Goal: Information Seeking & Learning: Learn about a topic

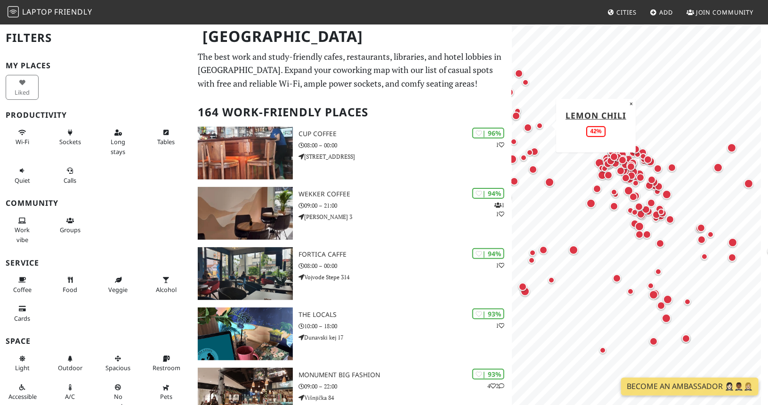
click at [539, 126] on div "Map marker" at bounding box center [539, 125] width 7 height 7
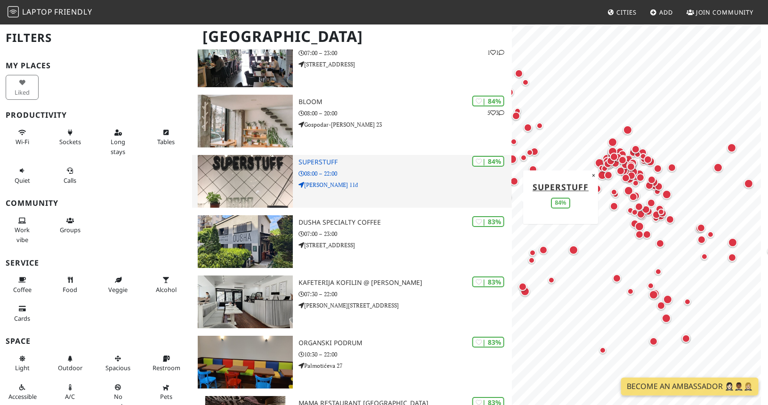
scroll to position [1479, 0]
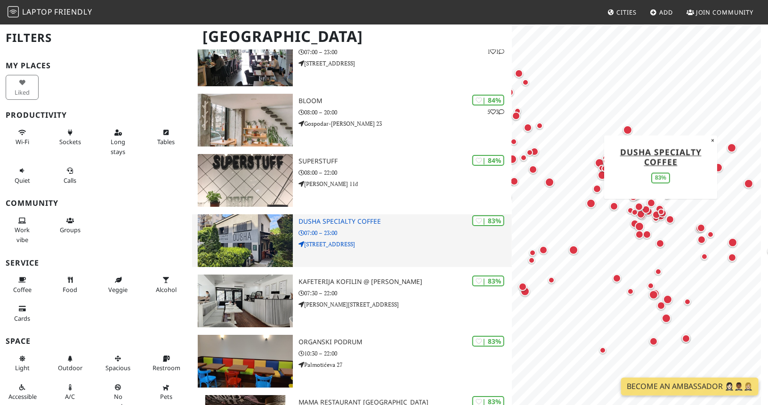
click at [261, 225] on img at bounding box center [246, 240] width 96 height 53
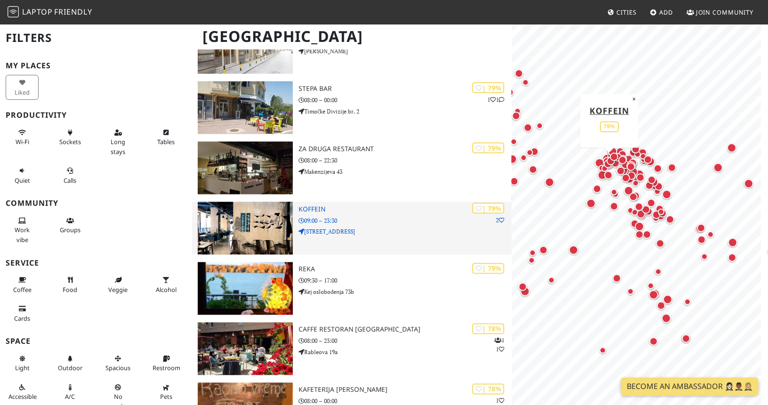
scroll to position [2455, 0]
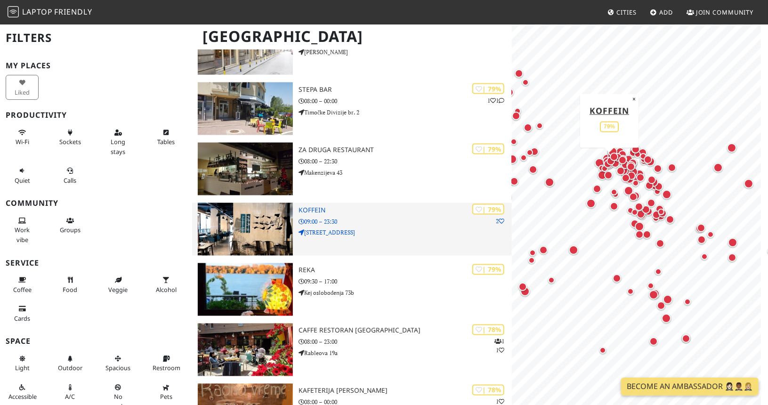
click at [255, 220] on img at bounding box center [246, 229] width 96 height 53
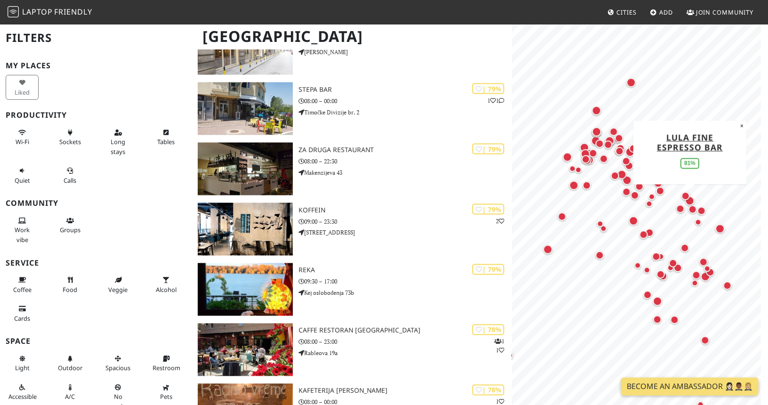
drag, startPoint x: 702, startPoint y: 183, endPoint x: 693, endPoint y: 210, distance: 28.6
click at [693, 210] on div "Map marker" at bounding box center [689, 200] width 19 height 19
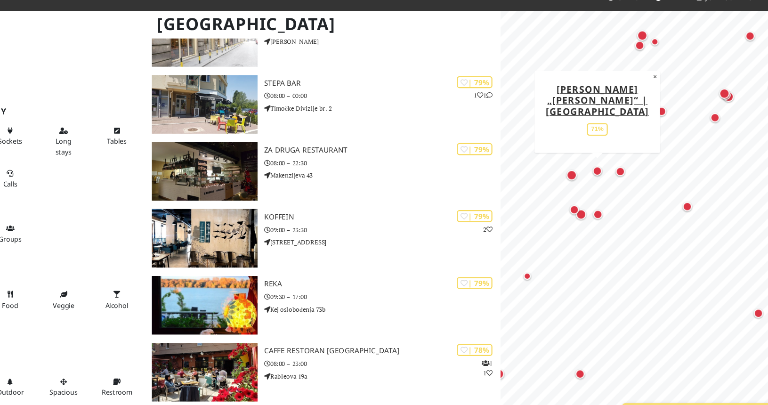
click at [599, 165] on div "Map marker" at bounding box center [599, 168] width 8 height 8
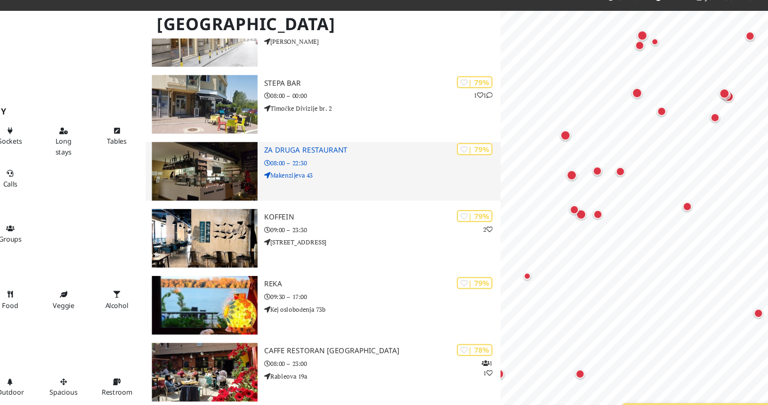
scroll to position [0, 0]
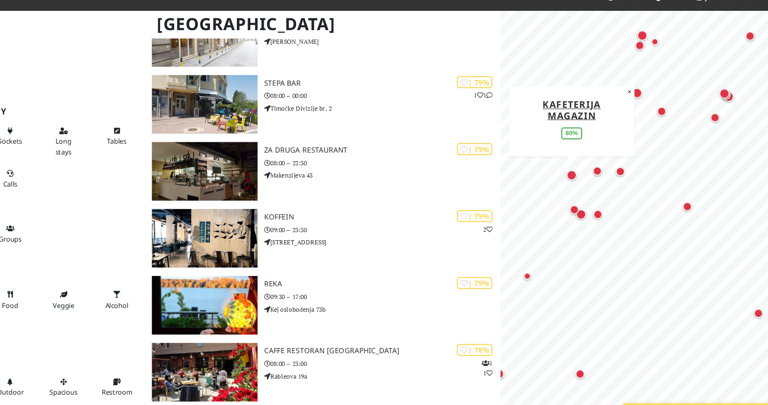
click at [576, 174] on div "Map marker" at bounding box center [575, 172] width 9 height 9
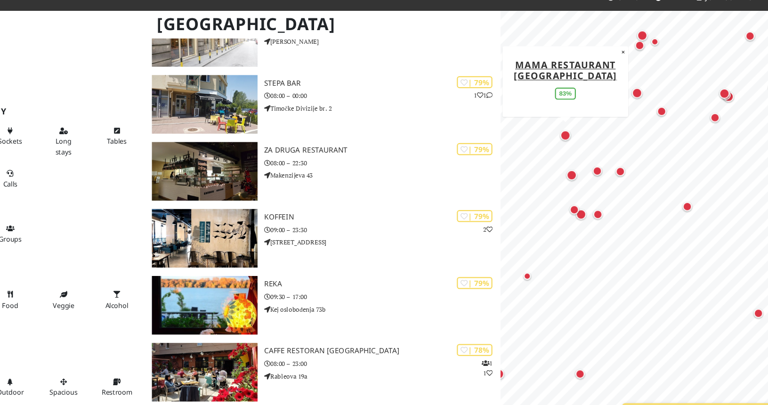
click at [570, 137] on div "Map marker" at bounding box center [569, 136] width 9 height 9
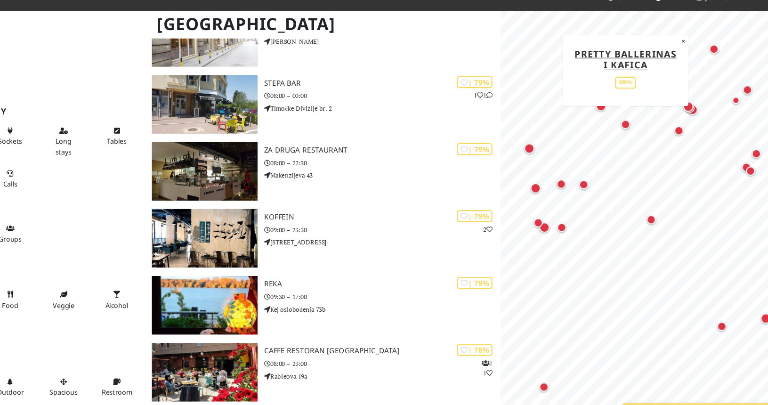
click at [626, 125] on div "Map marker" at bounding box center [624, 126] width 8 height 8
click at [602, 66] on div "Map marker" at bounding box center [606, 58] width 19 height 19
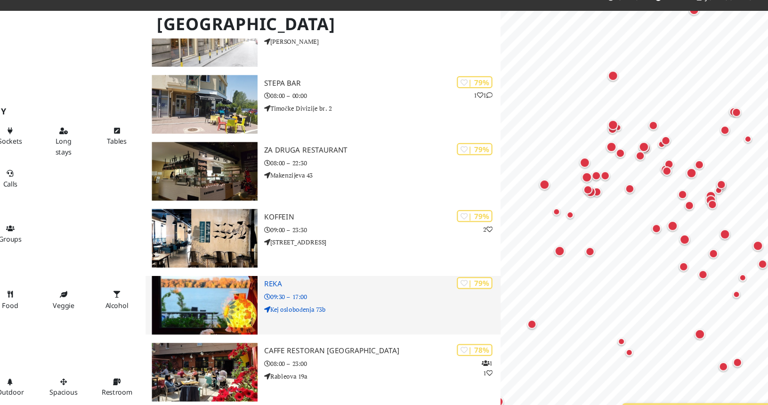
scroll to position [2455, 0]
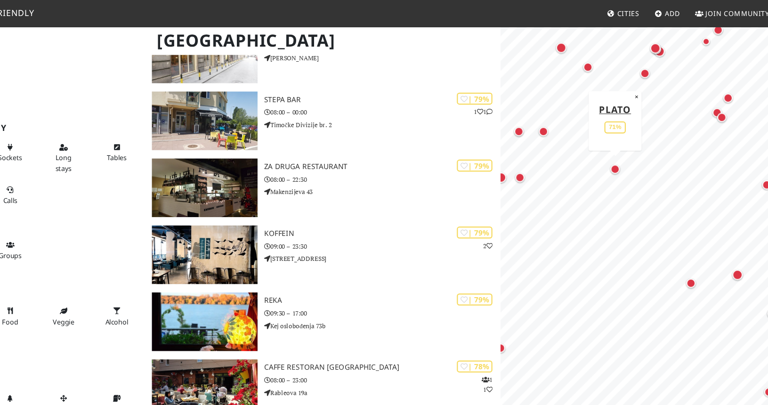
click at [617, 152] on div "Map marker" at bounding box center [615, 152] width 8 height 8
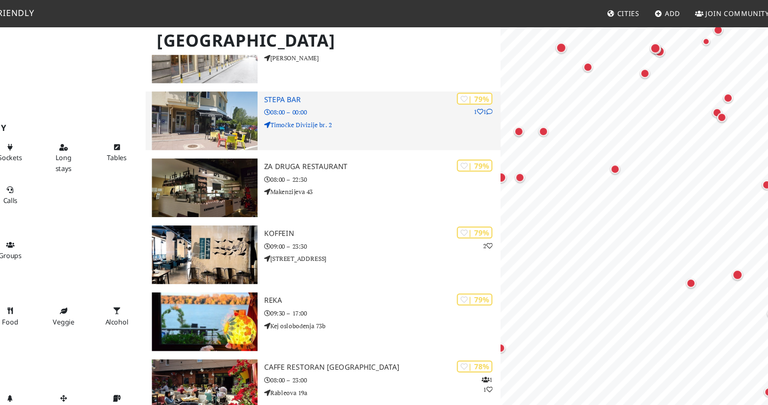
scroll to position [0, 0]
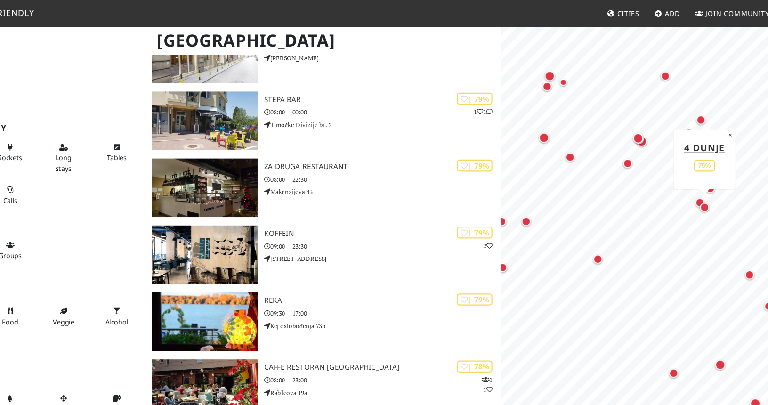
click at [694, 186] on div "Map marker" at bounding box center [695, 186] width 8 height 8
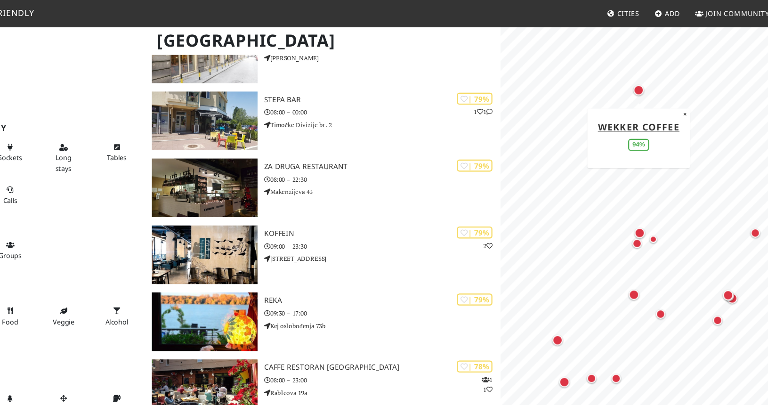
click at [638, 81] on div "Map marker" at bounding box center [635, 80] width 9 height 9
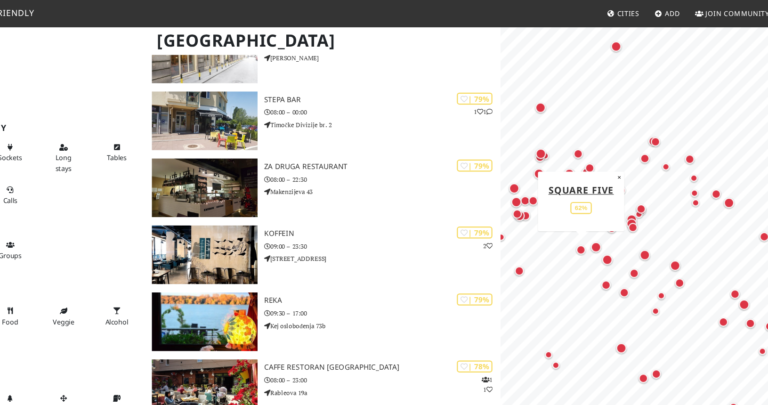
drag, startPoint x: 697, startPoint y: 279, endPoint x: 574, endPoint y: 223, distance: 134.8
click at [575, 223] on div "Map marker" at bounding box center [584, 224] width 19 height 19
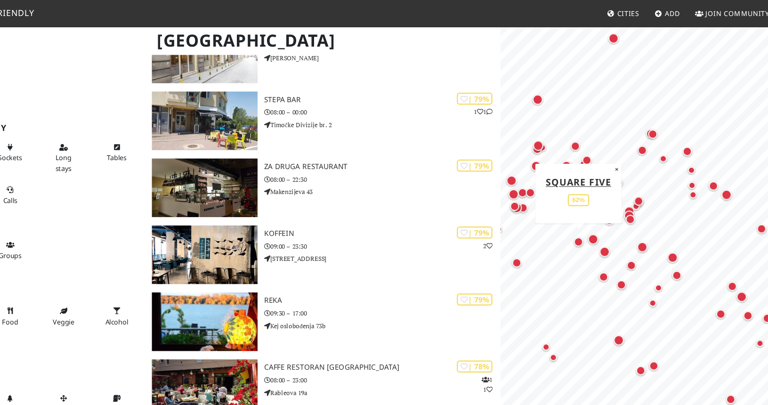
click at [581, 219] on div "Map marker" at bounding box center [582, 217] width 8 height 8
click at [597, 218] on div "Map marker" at bounding box center [594, 214] width 9 height 9
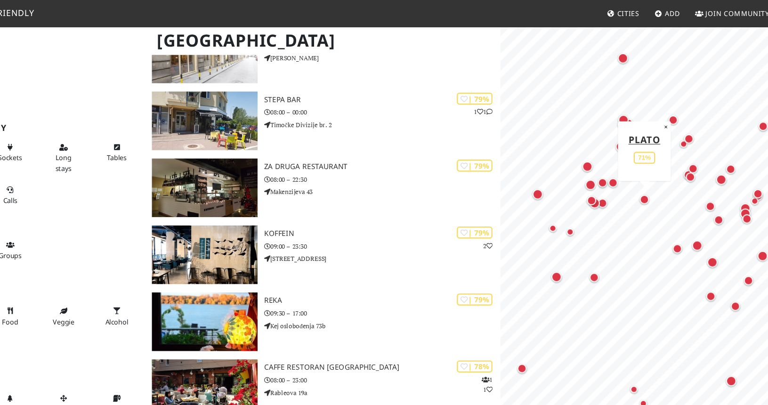
click at [640, 179] on div "Map marker" at bounding box center [641, 179] width 8 height 8
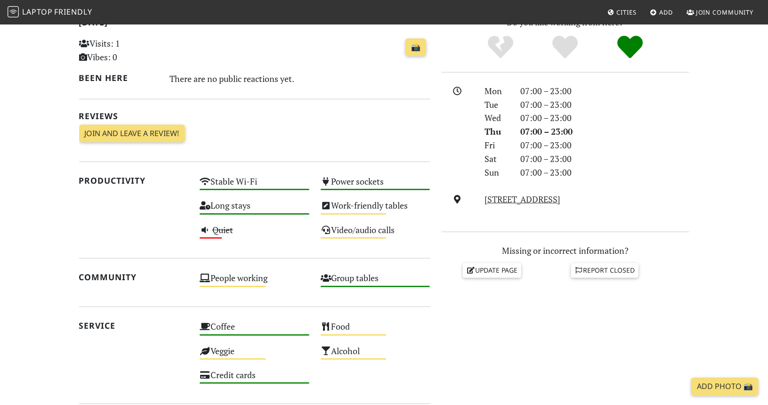
scroll to position [218, 0]
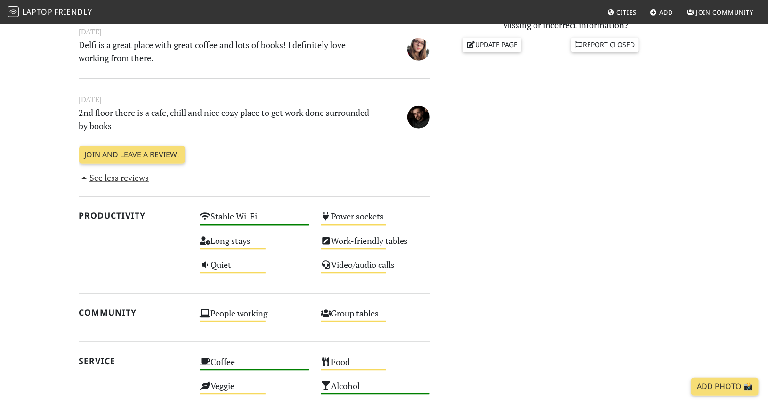
scroll to position [441, 0]
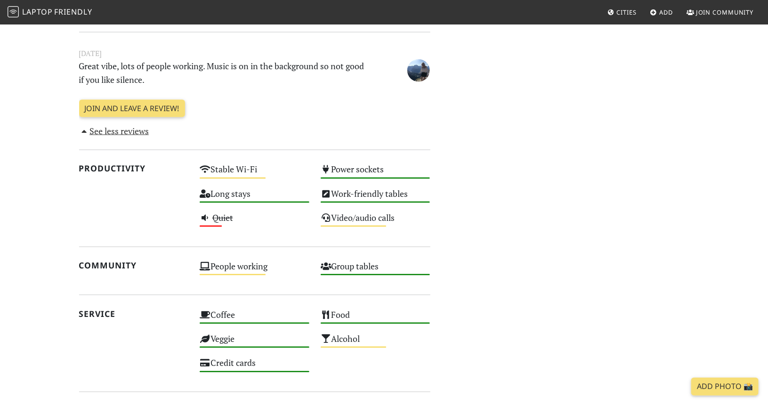
scroll to position [720, 0]
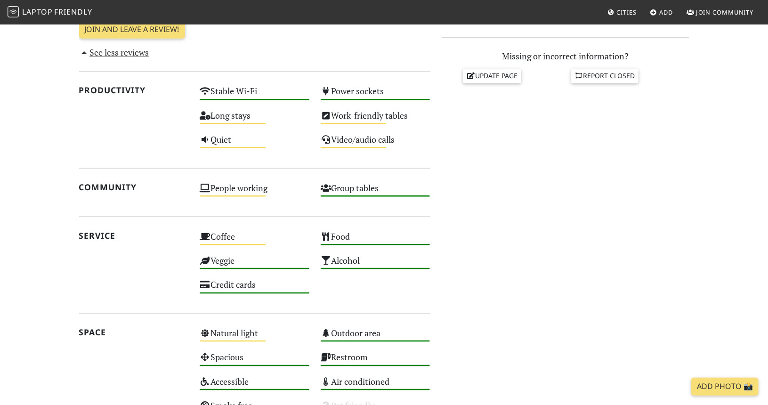
scroll to position [409, 0]
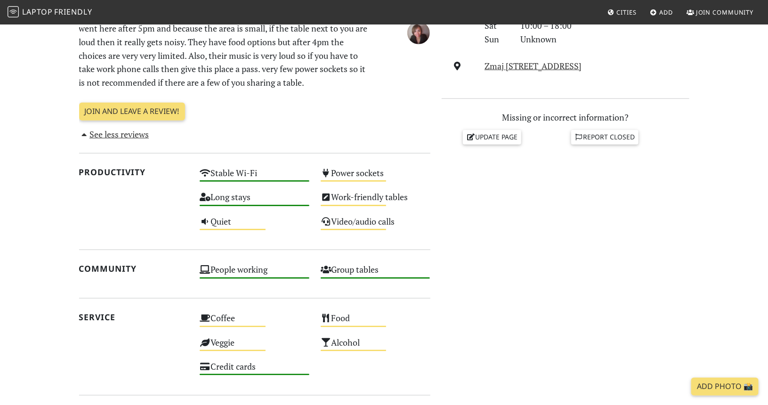
scroll to position [343, 0]
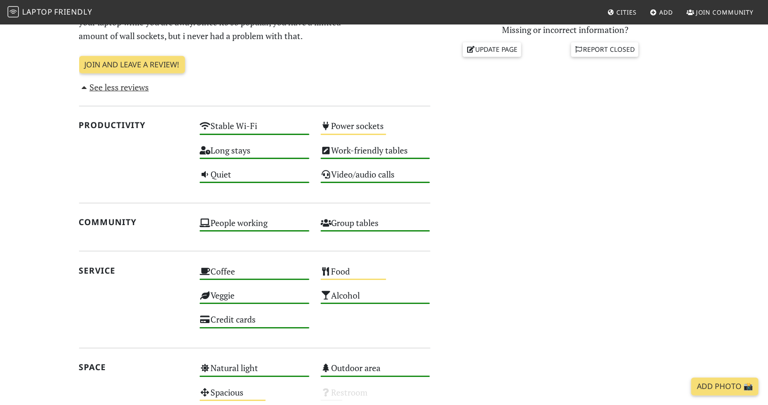
scroll to position [435, 0]
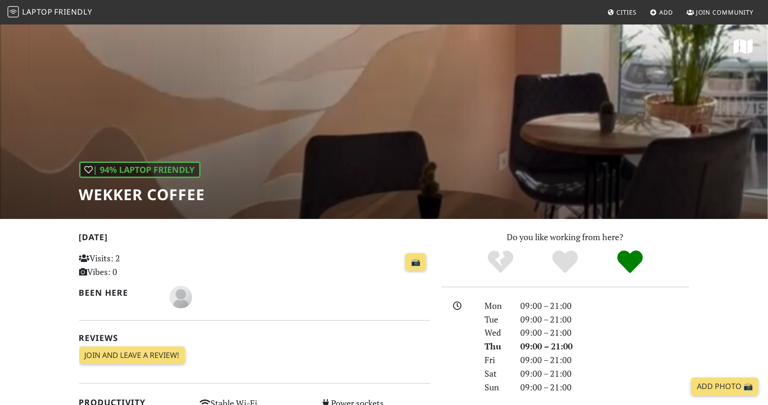
scroll to position [1, 0]
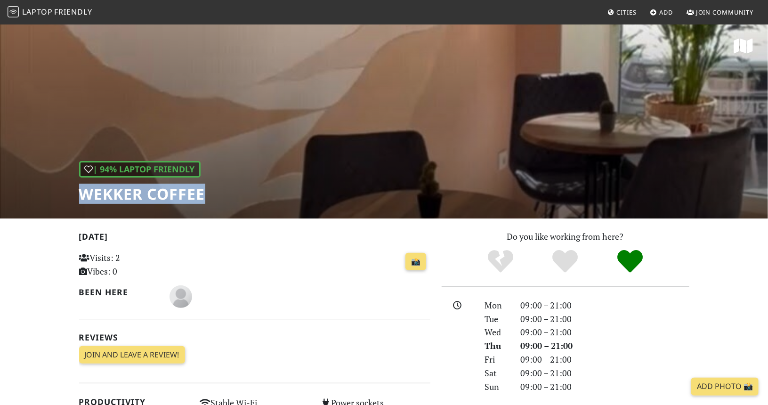
drag, startPoint x: 208, startPoint y: 194, endPoint x: 43, endPoint y: 202, distance: 165.4
click at [43, 202] on div "| 94% Laptop Friendly Wekker Coffee" at bounding box center [384, 121] width 768 height 196
copy h1 "Wekker Coffee"
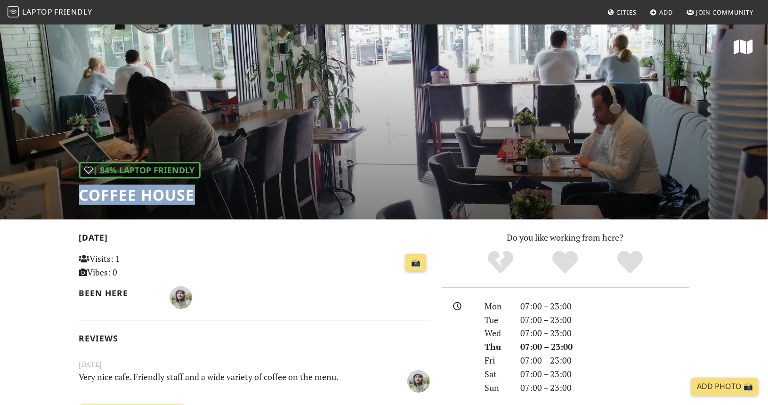
drag, startPoint x: 200, startPoint y: 200, endPoint x: 60, endPoint y: 211, distance: 140.3
click at [60, 211] on div "| 84% Laptop Friendly Coffee House" at bounding box center [384, 122] width 768 height 196
copy h1 "Coffee House"
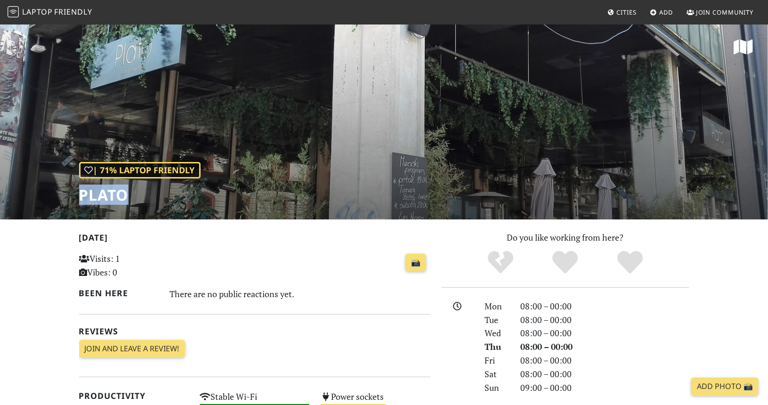
drag, startPoint x: 132, startPoint y: 195, endPoint x: 52, endPoint y: 198, distance: 80.5
click at [52, 198] on div "| 71% Laptop Friendly [PERSON_NAME]" at bounding box center [384, 122] width 768 height 196
copy h1 "Plato"
